Goal: Task Accomplishment & Management: Use online tool/utility

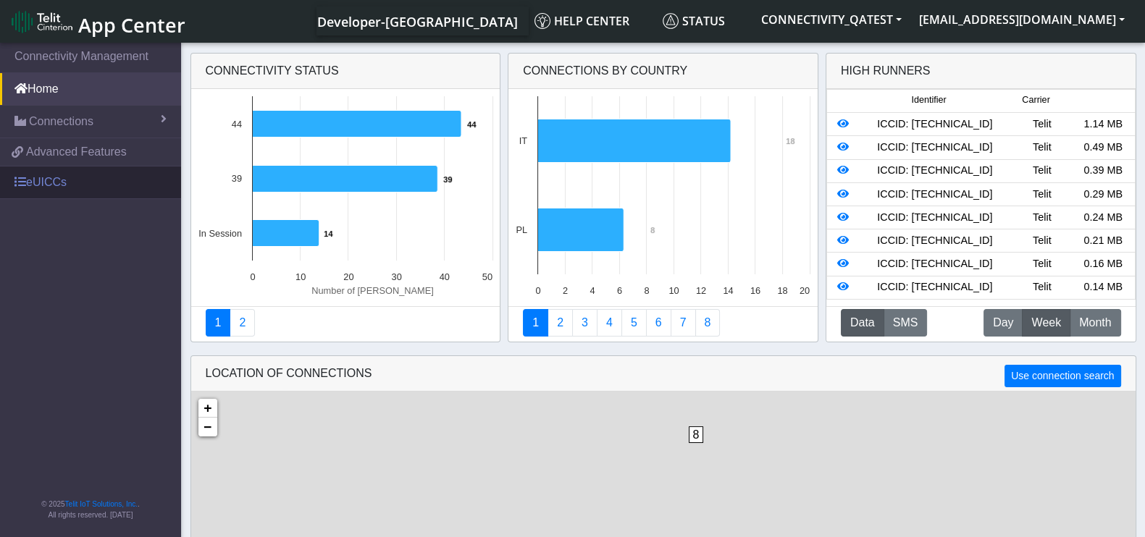
click at [62, 174] on link "eUICCs" at bounding box center [90, 183] width 181 height 32
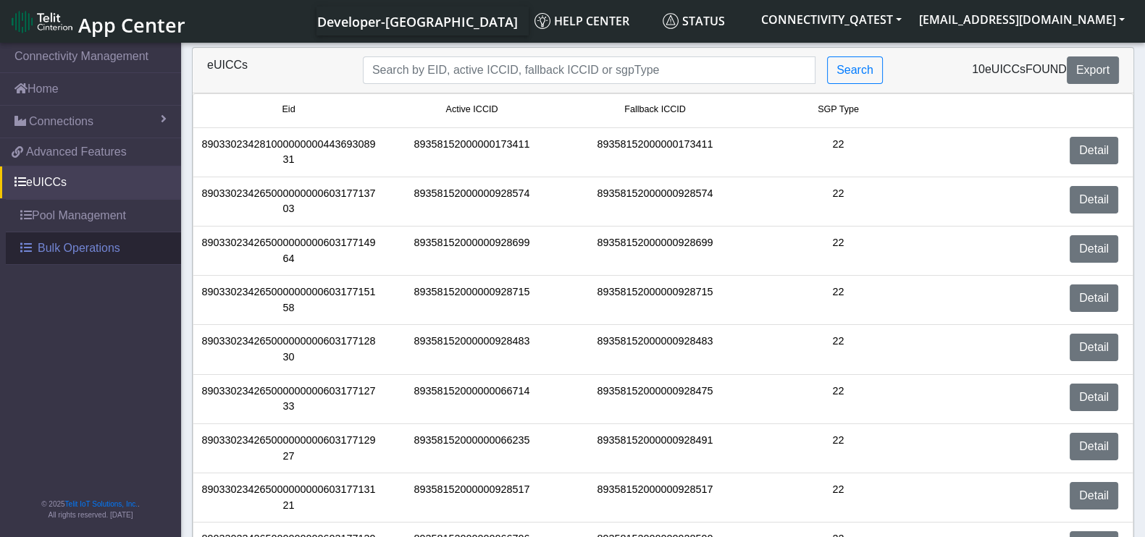
click at [105, 242] on span "Bulk Operations" at bounding box center [79, 248] width 83 height 17
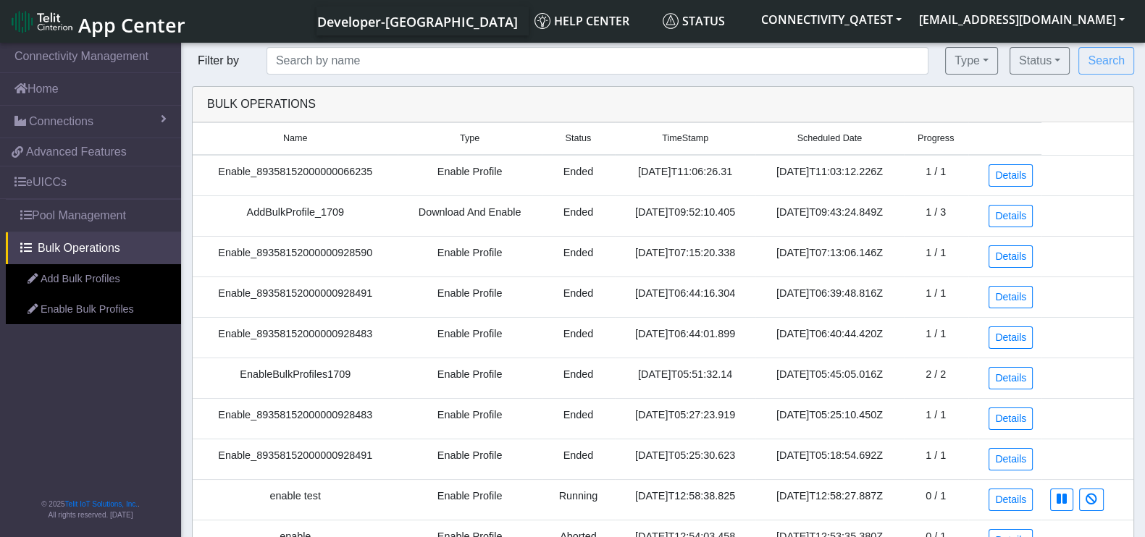
click at [93, 306] on link "Enable Bulk Profiles" at bounding box center [93, 310] width 175 height 30
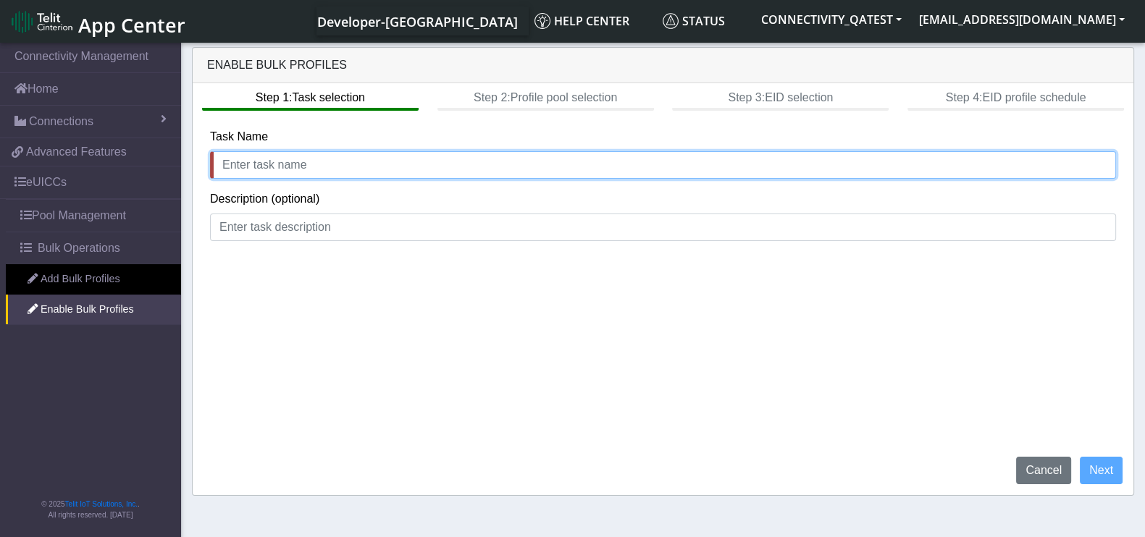
click at [348, 159] on input "text" at bounding box center [663, 165] width 906 height 28
type input "rtr"
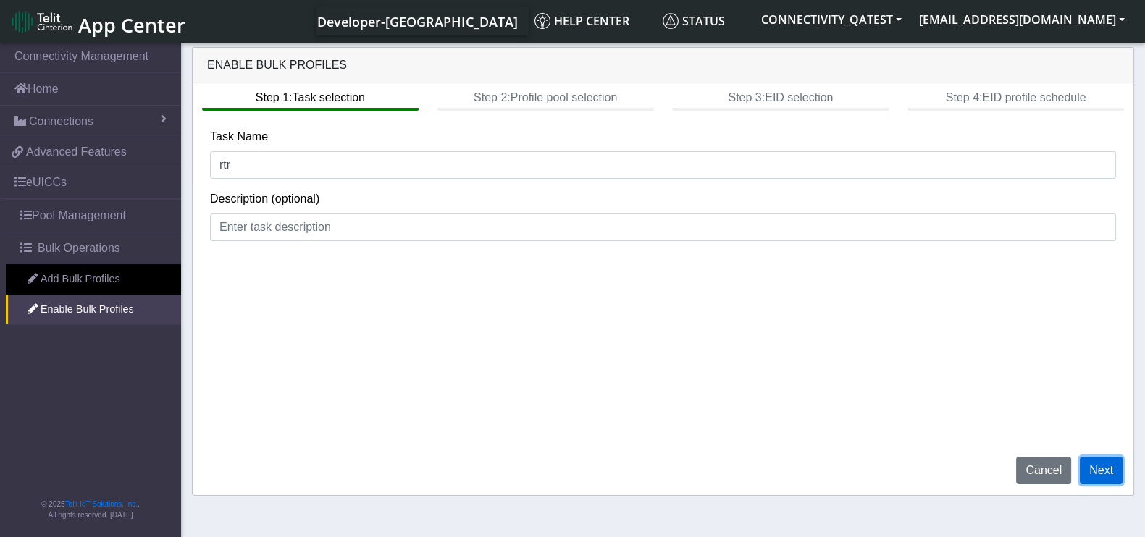
click at [1106, 466] on button "Next" at bounding box center [1101, 471] width 43 height 28
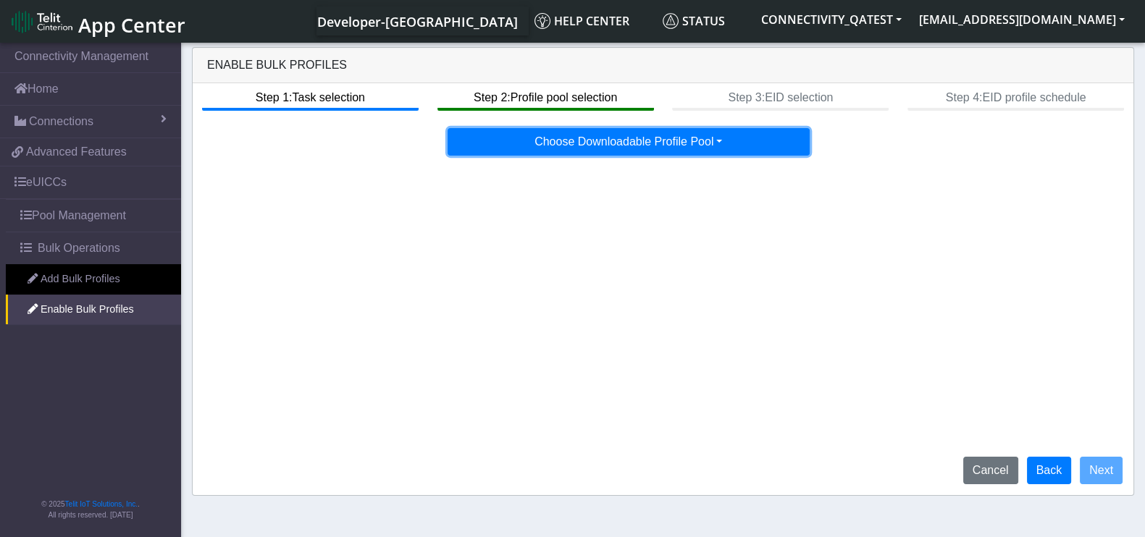
click at [543, 135] on button "Choose Downloadable Profile Pool" at bounding box center [628, 142] width 362 height 28
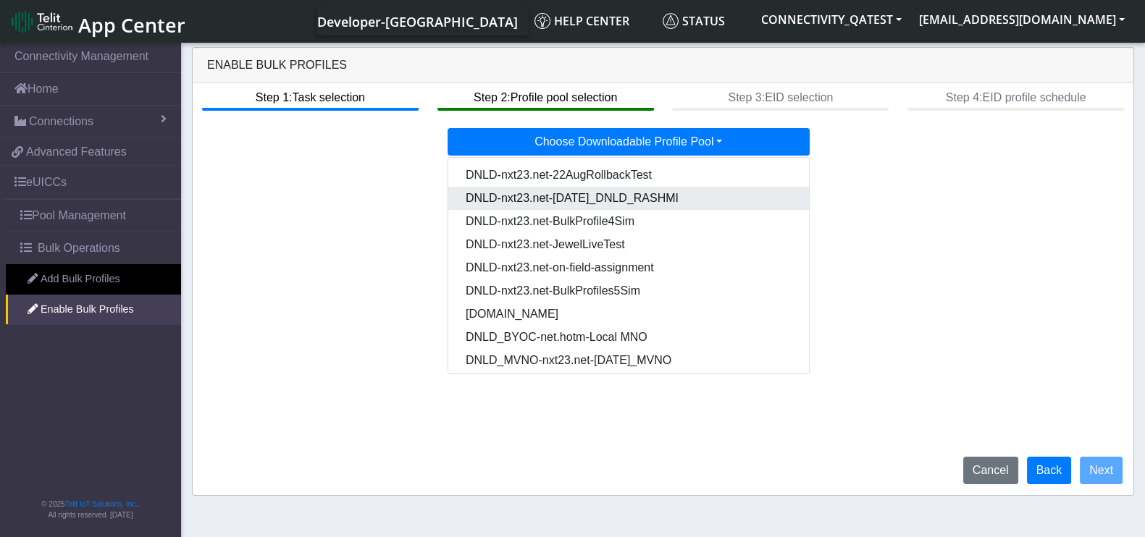
click at [632, 197] on Pool4e59cd5c-3b69-4a80-88ac-f2f10802c4c5-dropdown "DNLD-nxt23.net-[DATE]_DNLD_RASHMI" at bounding box center [629, 198] width 362 height 23
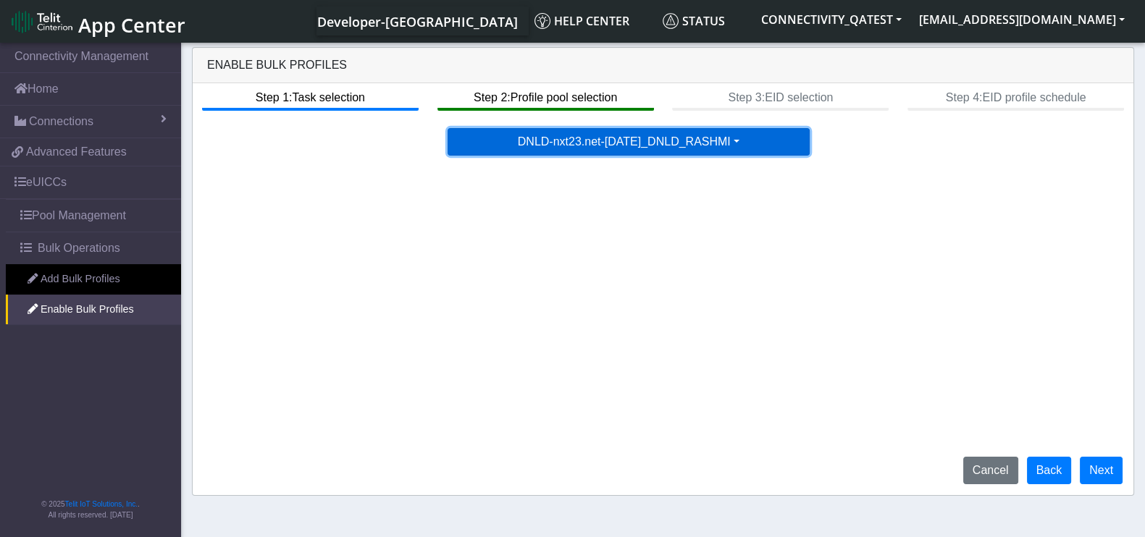
click at [636, 143] on button "DNLD-nxt23.net-[DATE]_DNLD_RASHMI" at bounding box center [628, 142] width 362 height 28
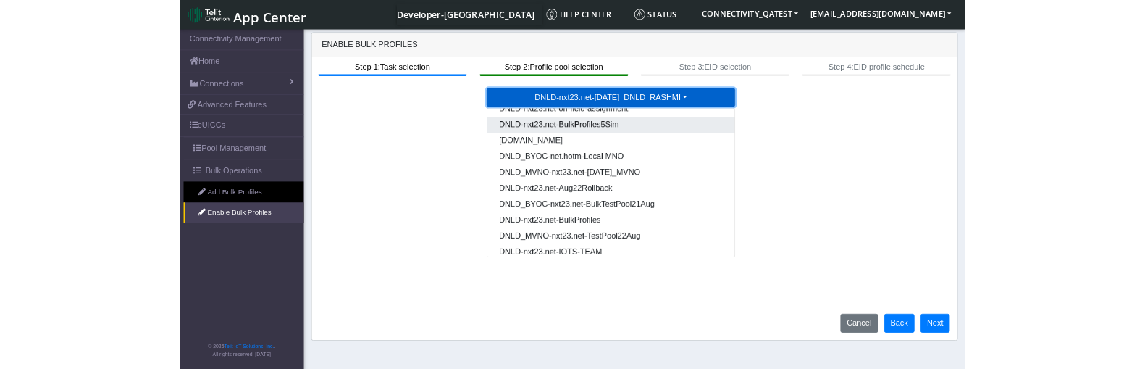
scroll to position [119, 0]
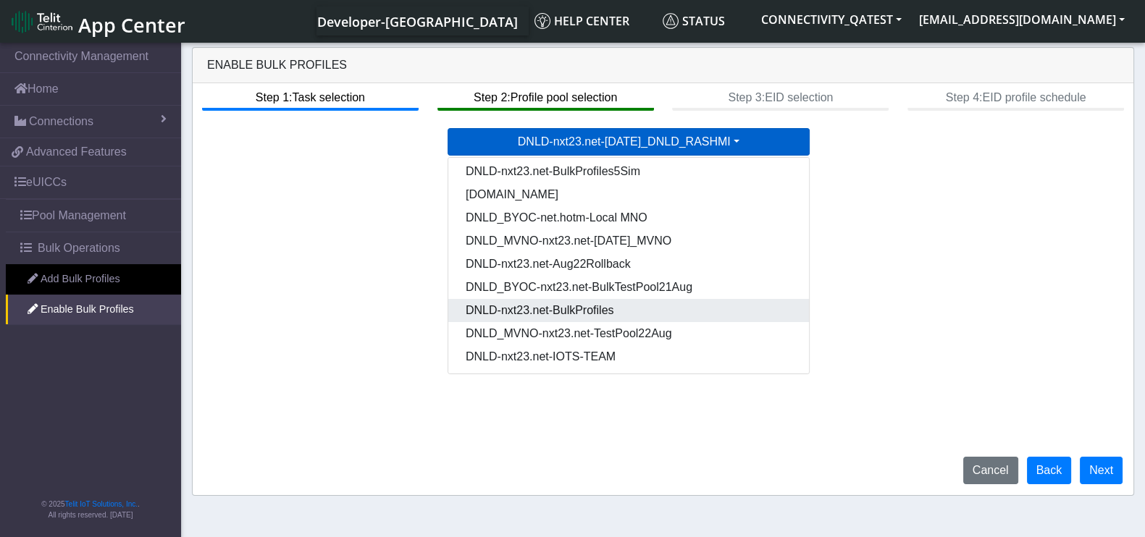
click at [627, 317] on Pooldd87b2e2-121e-4d00-ae8a-d075df8e0e86-dropdown "DNLD-nxt23.net-BulkProfiles" at bounding box center [629, 310] width 362 height 23
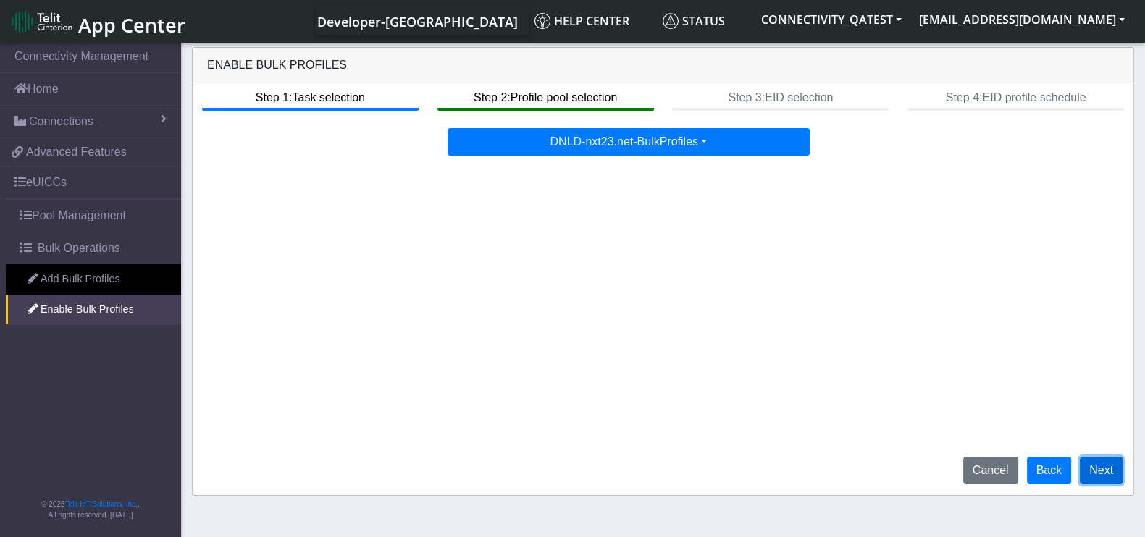
click at [1104, 465] on button "Next" at bounding box center [1101, 471] width 43 height 28
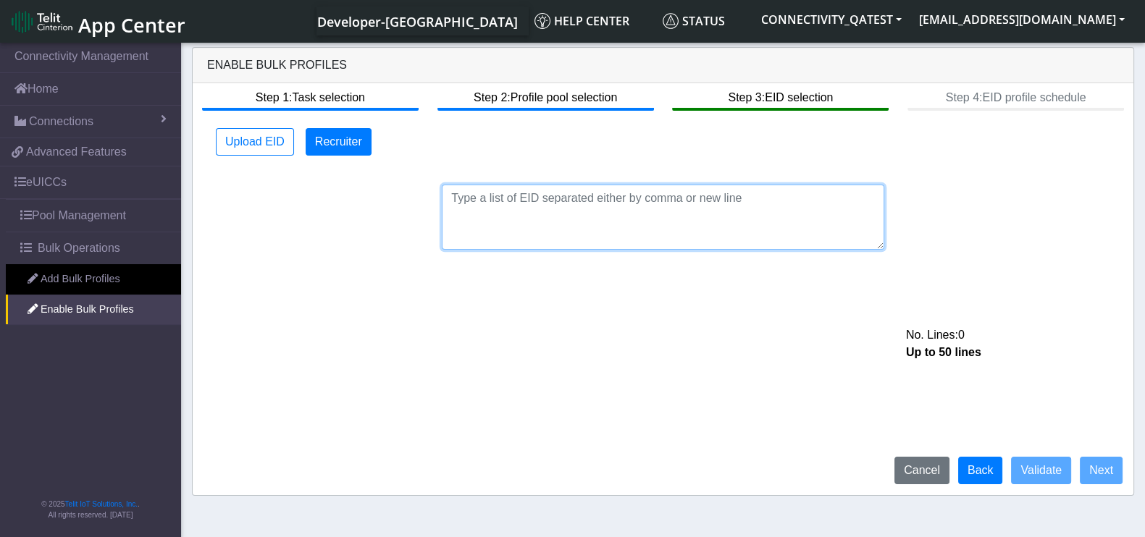
click at [576, 224] on textarea at bounding box center [663, 217] width 442 height 65
paste textarea "89033023428100000000043500001509"
type textarea "89033023428100000000043500001509"
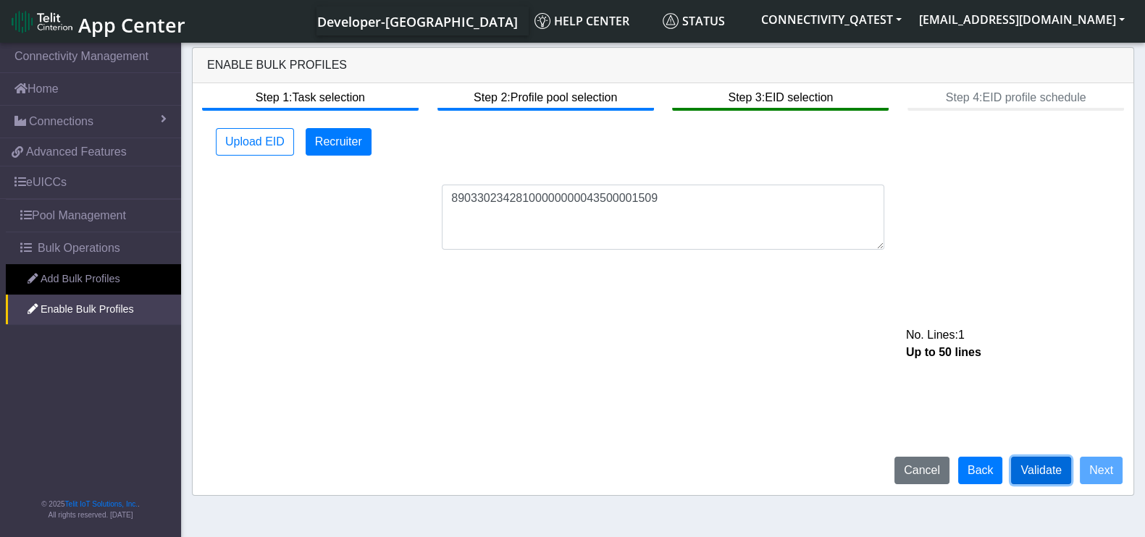
click at [1042, 476] on button "Validate" at bounding box center [1041, 471] width 60 height 28
click at [985, 471] on button "Back" at bounding box center [980, 471] width 45 height 28
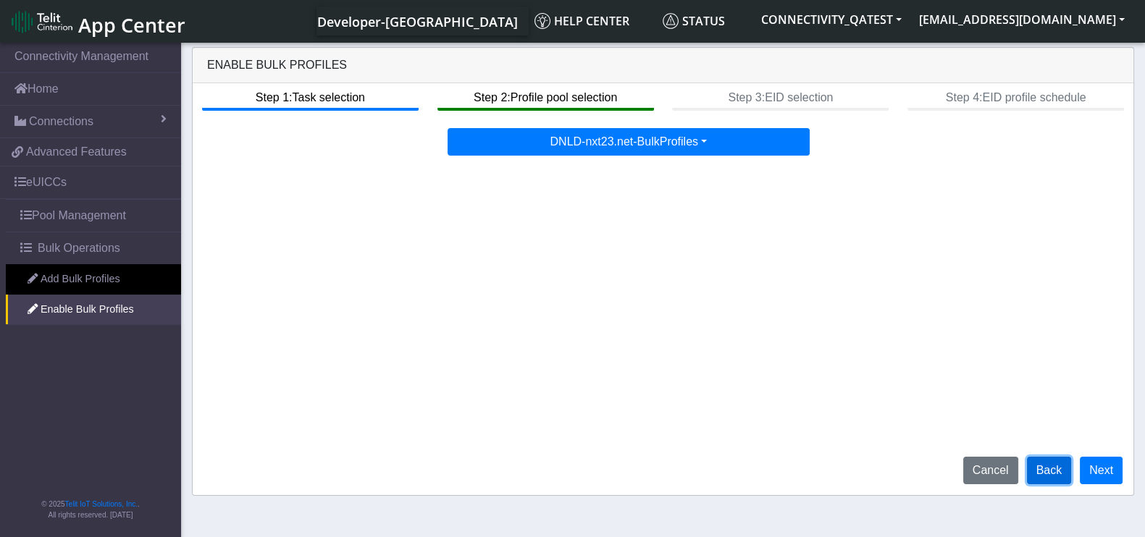
click at [1057, 479] on button "Back" at bounding box center [1049, 471] width 45 height 28
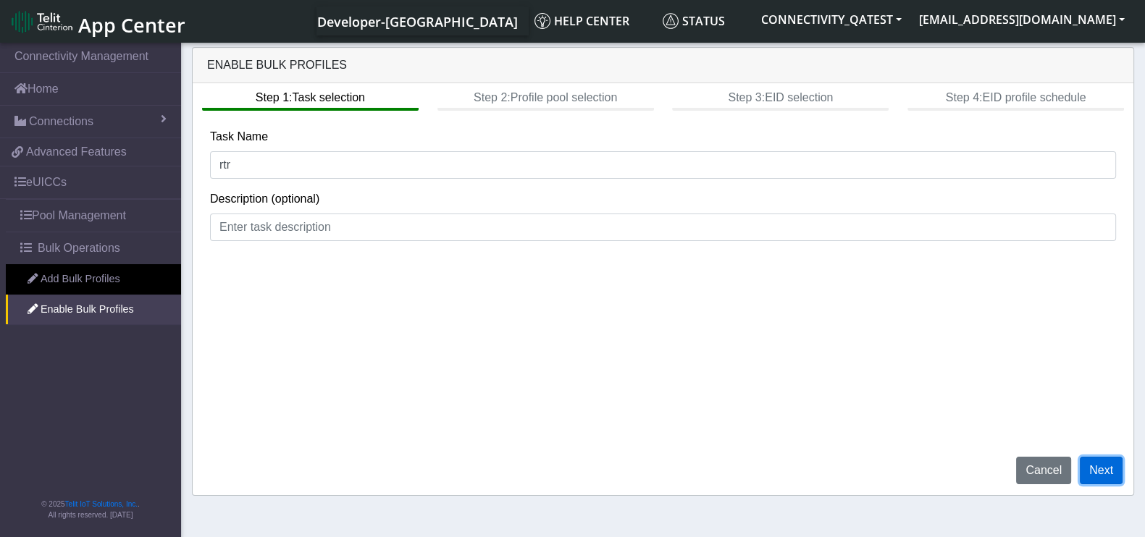
click at [1100, 476] on button "Next" at bounding box center [1101, 471] width 43 height 28
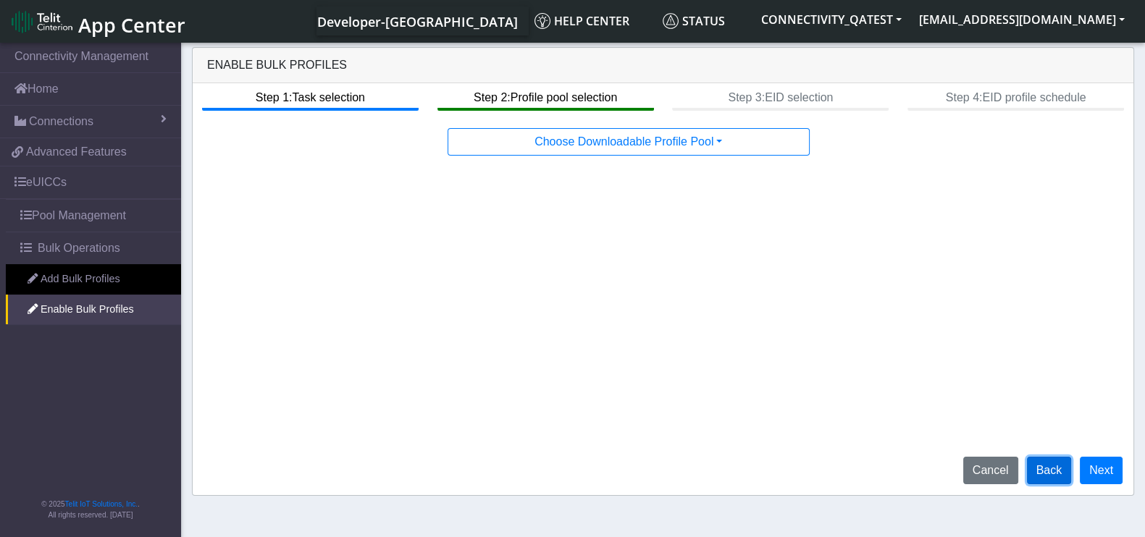
click at [1039, 468] on button "Back" at bounding box center [1049, 471] width 45 height 28
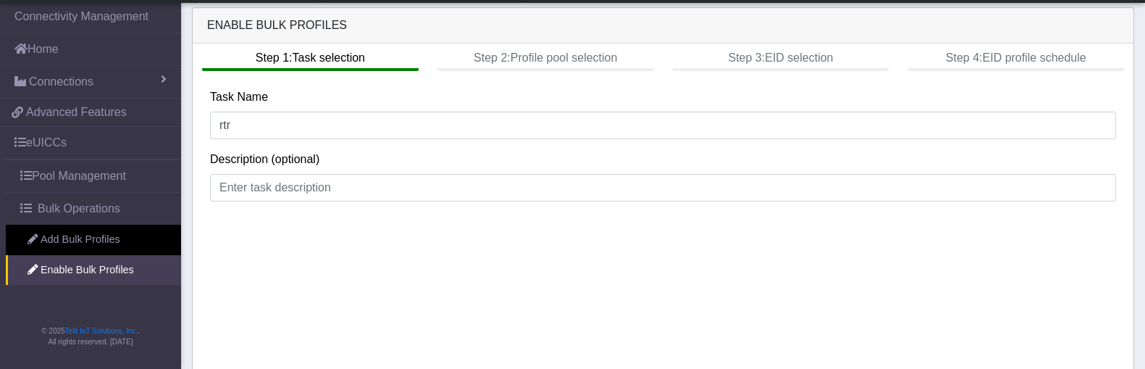
scroll to position [87, 0]
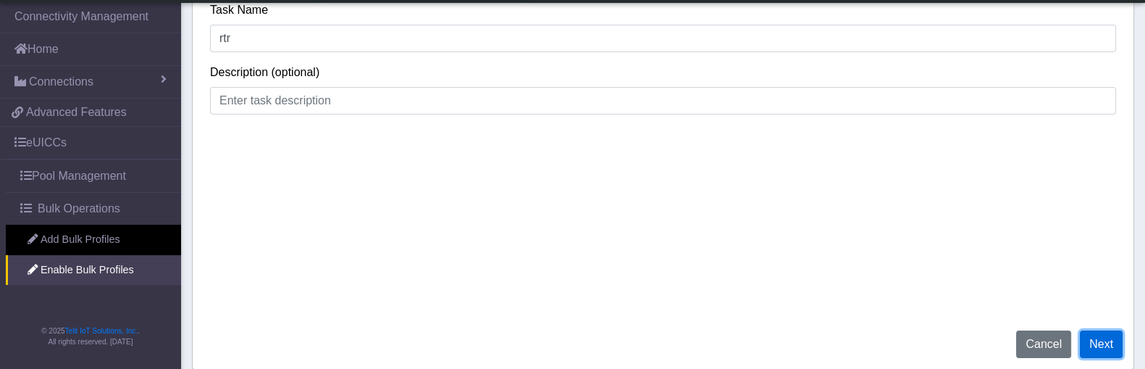
click at [1108, 342] on button "Next" at bounding box center [1101, 344] width 43 height 28
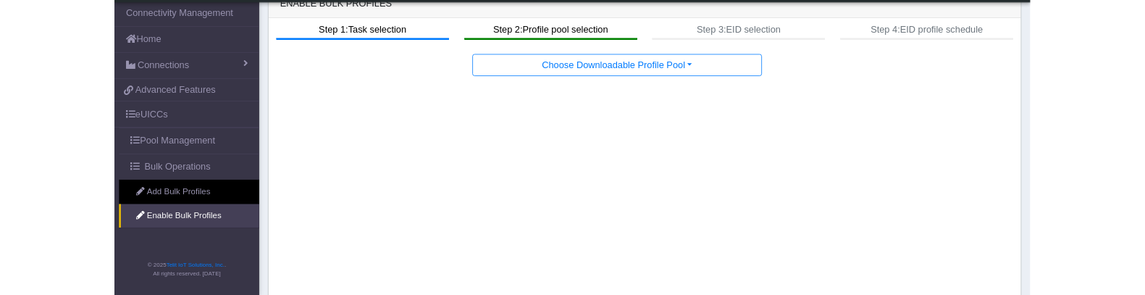
scroll to position [20, 0]
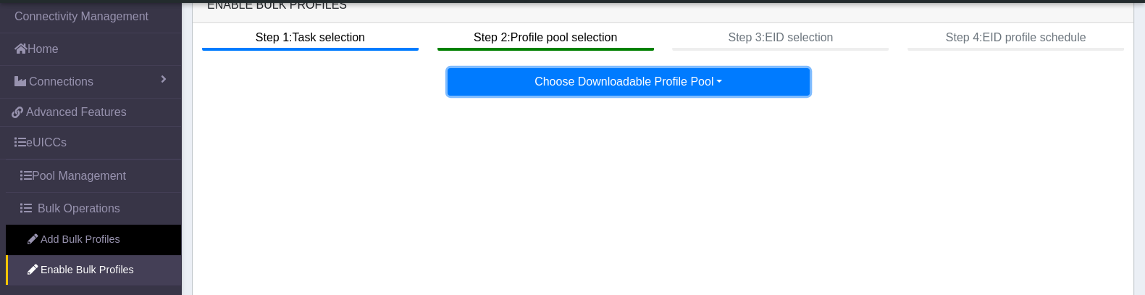
click at [554, 88] on button "Choose Downloadable Profile Pool" at bounding box center [628, 82] width 362 height 28
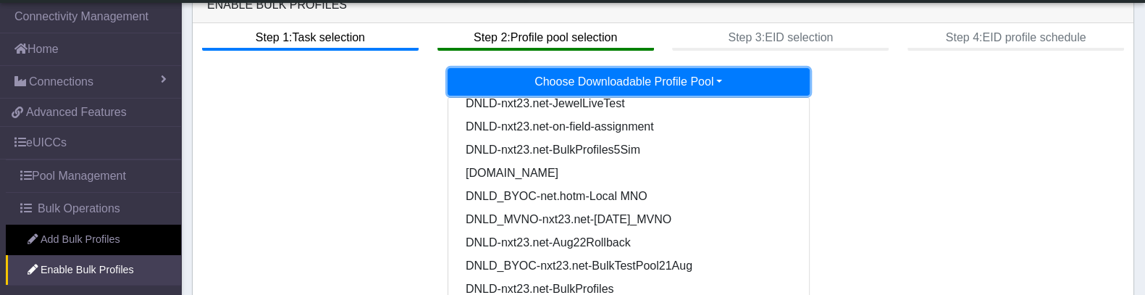
scroll to position [119, 0]
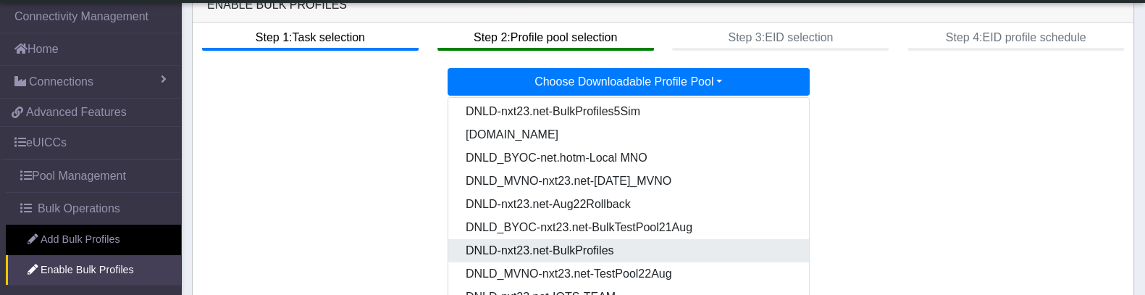
click at [647, 248] on Pooldd87b2e2-121e-4d00-ae8a-d075df8e0e86-dropdown "DNLD-nxt23.net-BulkProfiles" at bounding box center [629, 250] width 362 height 23
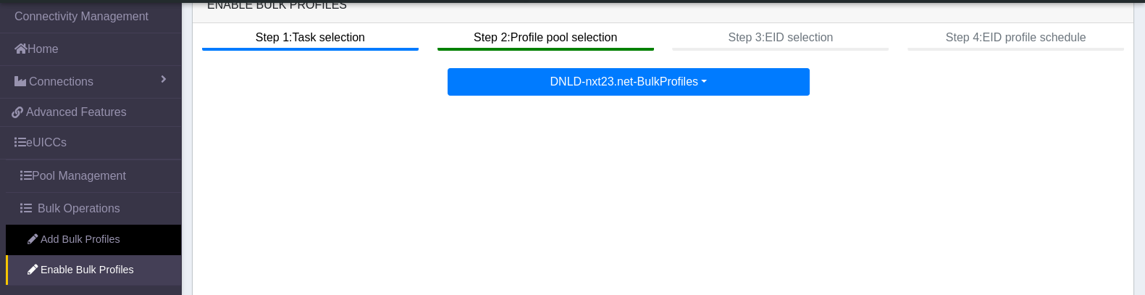
scroll to position [161, 0]
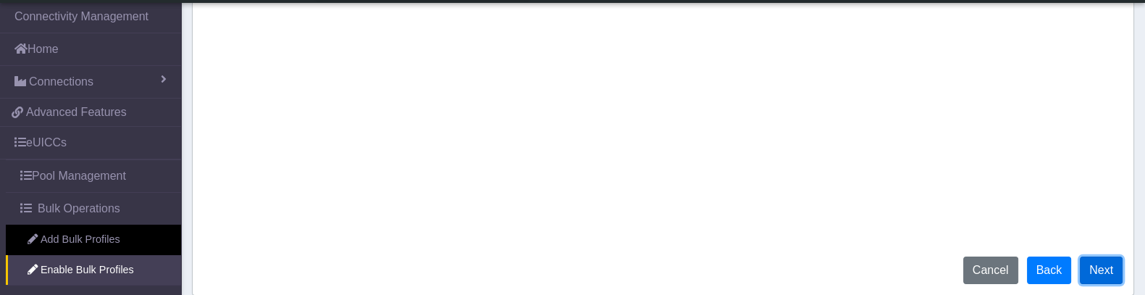
click at [1096, 262] on button "Next" at bounding box center [1101, 270] width 43 height 28
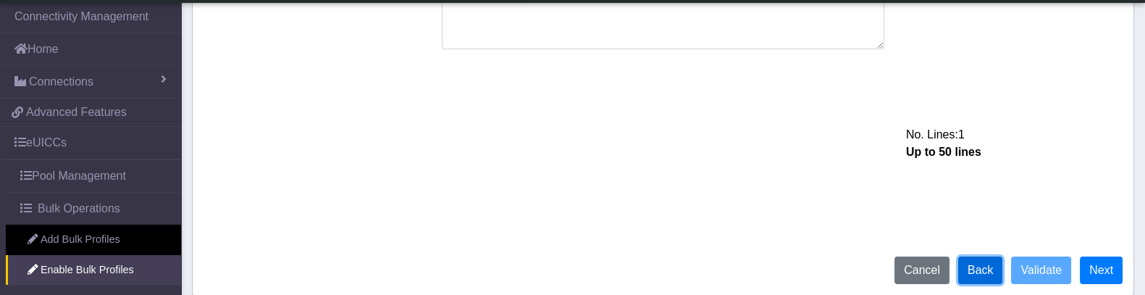
click at [974, 267] on button "Back" at bounding box center [980, 270] width 45 height 28
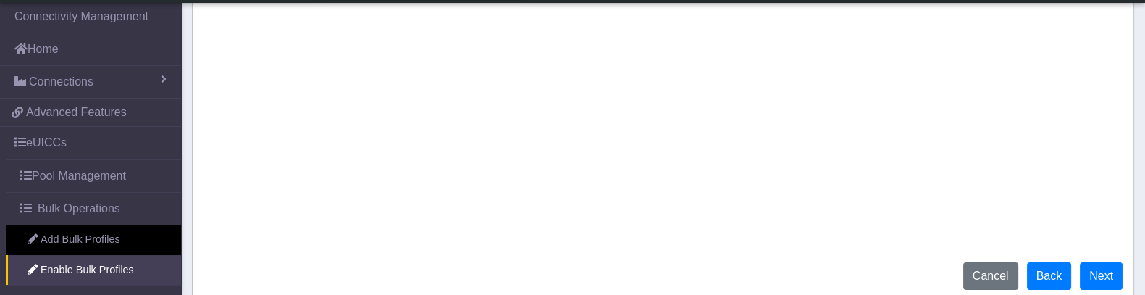
scroll to position [161, 0]
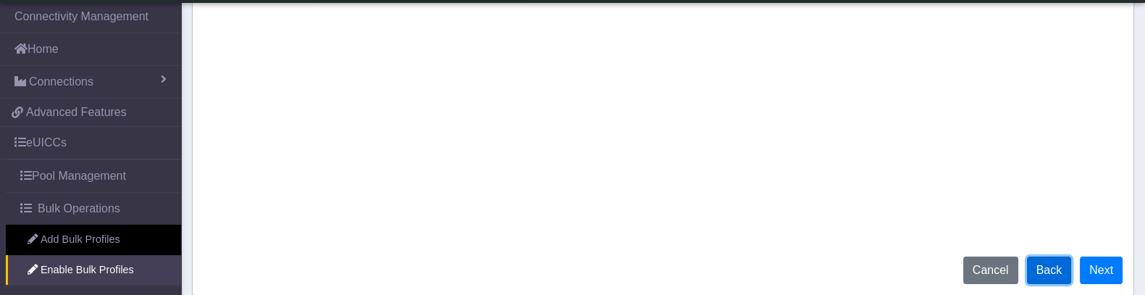
click at [1051, 261] on button "Back" at bounding box center [1049, 270] width 45 height 28
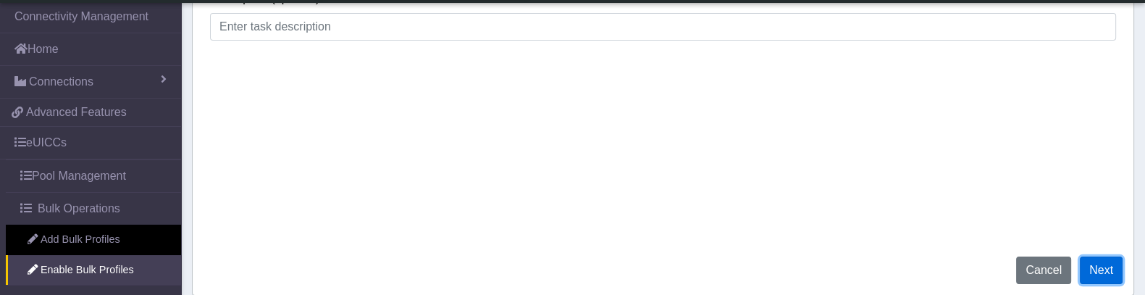
click at [1098, 264] on button "Next" at bounding box center [1101, 270] width 43 height 28
